Goal: Information Seeking & Learning: Check status

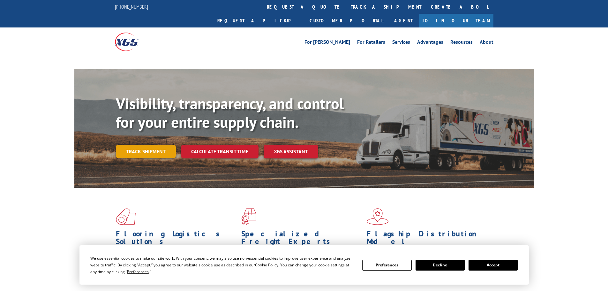
click at [141, 144] on link "Track shipment" at bounding box center [146, 150] width 60 height 13
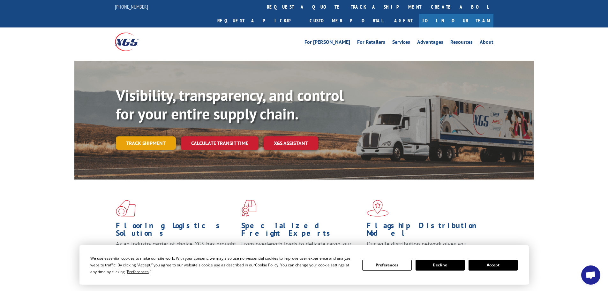
click at [146, 136] on link "Track shipment" at bounding box center [146, 142] width 60 height 13
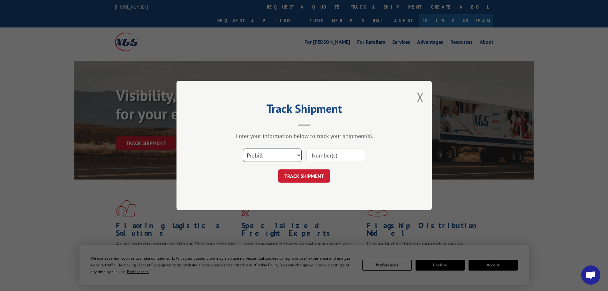
click at [263, 153] on select "Select category... Probill BOL PO" at bounding box center [272, 154] width 59 height 13
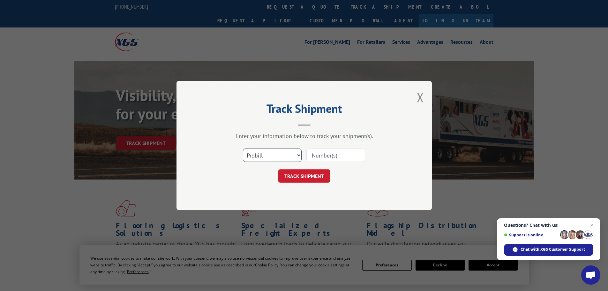
select select "bol"
click at [243, 148] on select "Select category... Probill BOL PO" at bounding box center [272, 154] width 59 height 13
click at [331, 155] on input at bounding box center [335, 154] width 59 height 13
paste input "7072891"
type input "7072891"
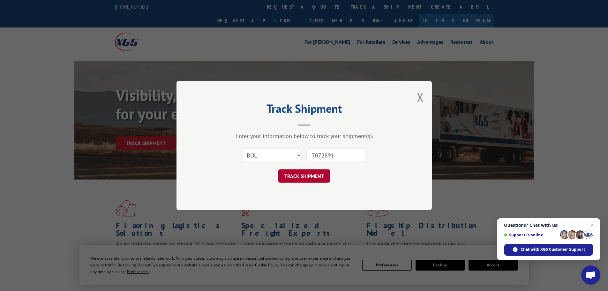
click at [299, 180] on button "TRACK SHIPMENT" at bounding box center [304, 175] width 52 height 13
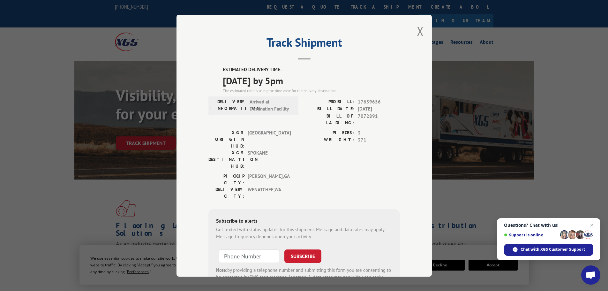
drag, startPoint x: 306, startPoint y: 81, endPoint x: 215, endPoint y: 69, distance: 92.3
click at [215, 69] on div "ESTIMATED DELIVERY TIME: [DATE] by 5pm The estimated time is using the time zon…" at bounding box center [303, 180] width 191 height 229
copy div "ESTIMATED DELIVERY TIME: [DATE] by 5pm"
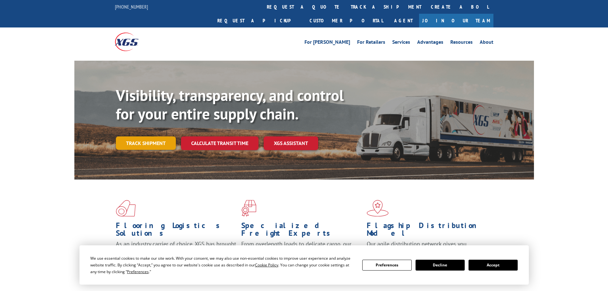
click at [154, 136] on link "Track shipment" at bounding box center [146, 142] width 60 height 13
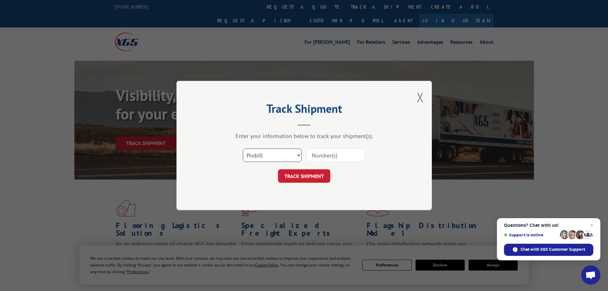
click at [253, 153] on select "Select category... Probill BOL PO" at bounding box center [272, 154] width 59 height 13
select select "bol"
click at [243, 148] on select "Select category... Probill BOL PO" at bounding box center [272, 154] width 59 height 13
click at [325, 156] on input at bounding box center [335, 154] width 59 height 13
paste input "7078915"
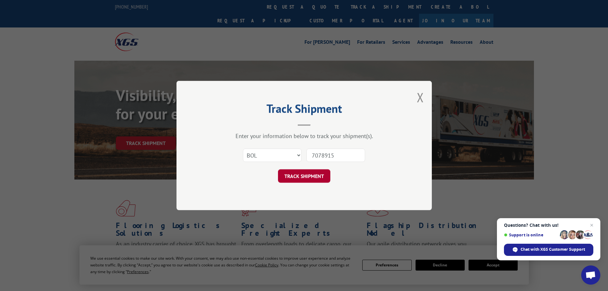
type input "7078915"
click at [325, 175] on button "TRACK SHIPMENT" at bounding box center [304, 175] width 52 height 13
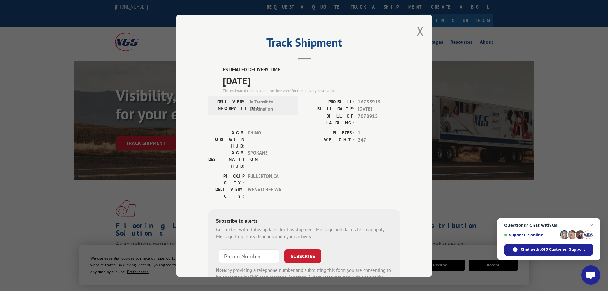
drag, startPoint x: 274, startPoint y: 77, endPoint x: 218, endPoint y: 72, distance: 56.1
click at [218, 72] on div "ESTIMATED DELIVERY TIME: 10/15/2025 The estimated time is using the time zone f…" at bounding box center [303, 180] width 191 height 229
copy div "ESTIMATED DELIVERY TIME: 10/15/2025"
